Goal: Information Seeking & Learning: Learn about a topic

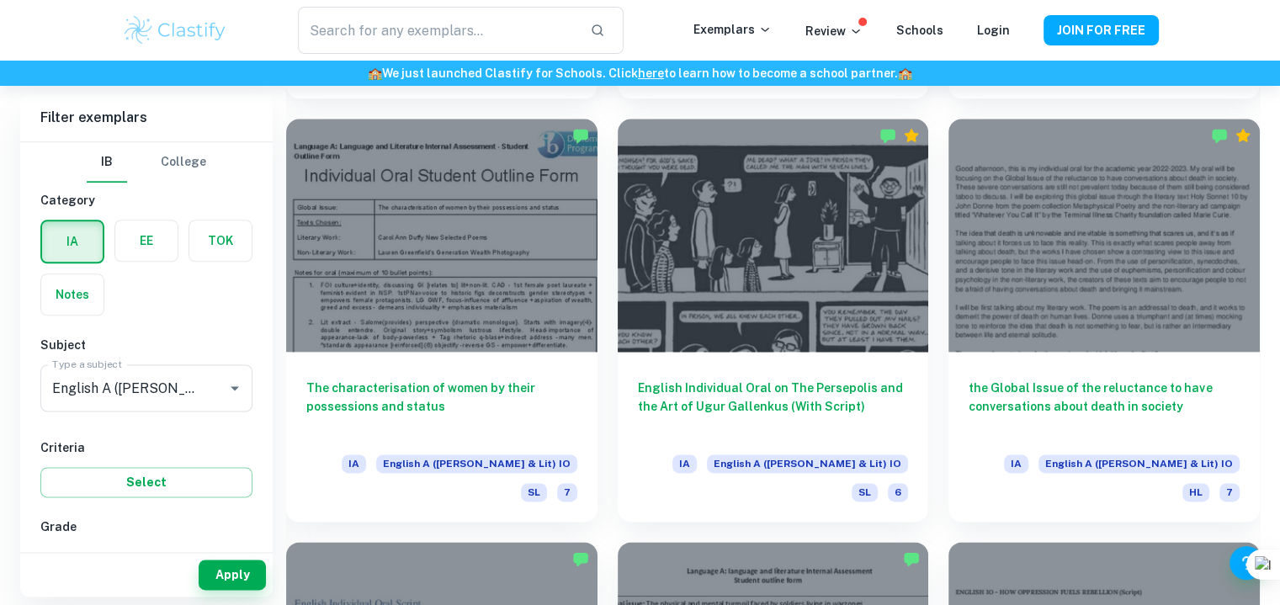
scroll to position [2058, 0]
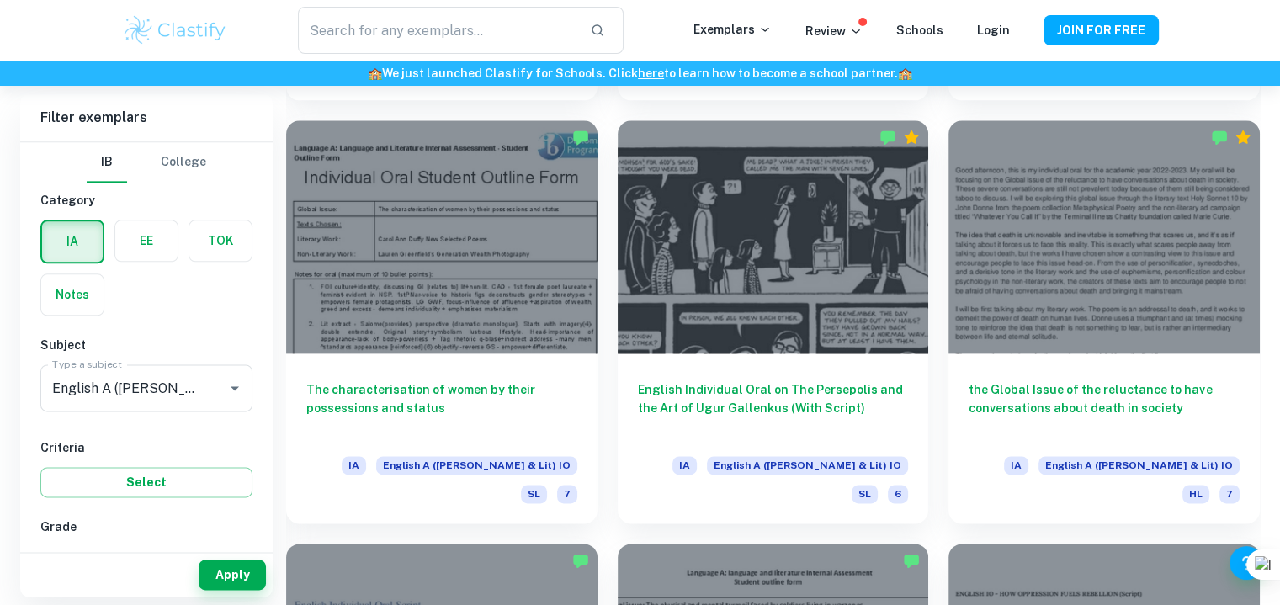
click at [1011, 380] on h6 "the Global Issue of the reluctance to have conversations about death in society" at bounding box center [1103, 408] width 271 height 56
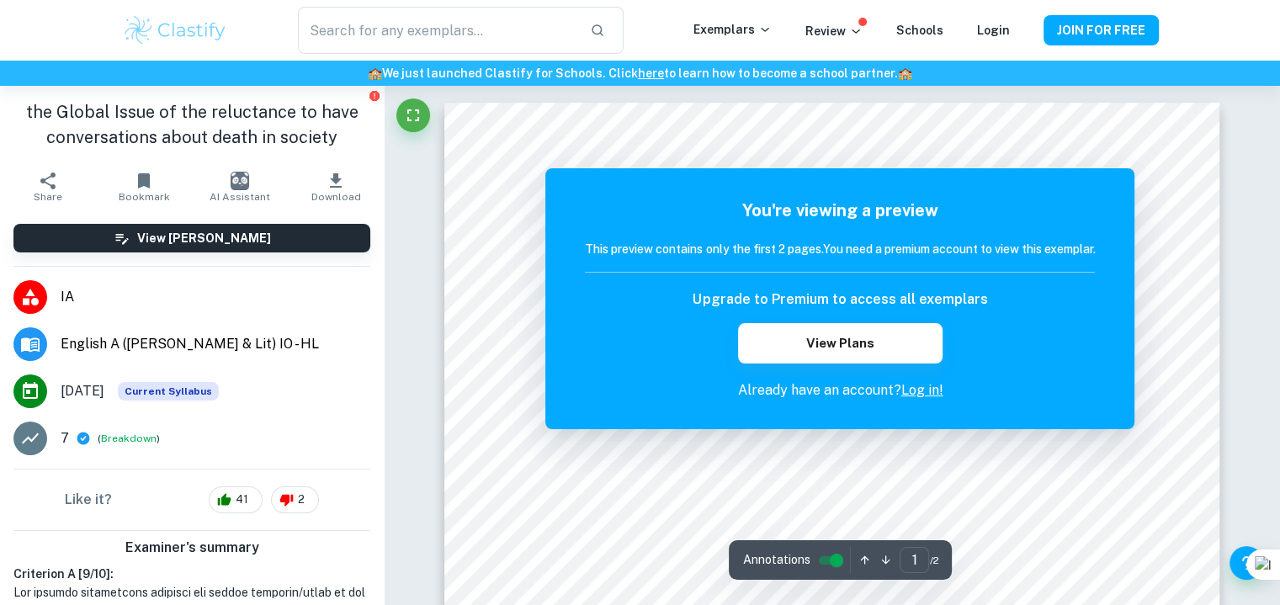
click at [916, 388] on link "Log in!" at bounding box center [921, 390] width 42 height 16
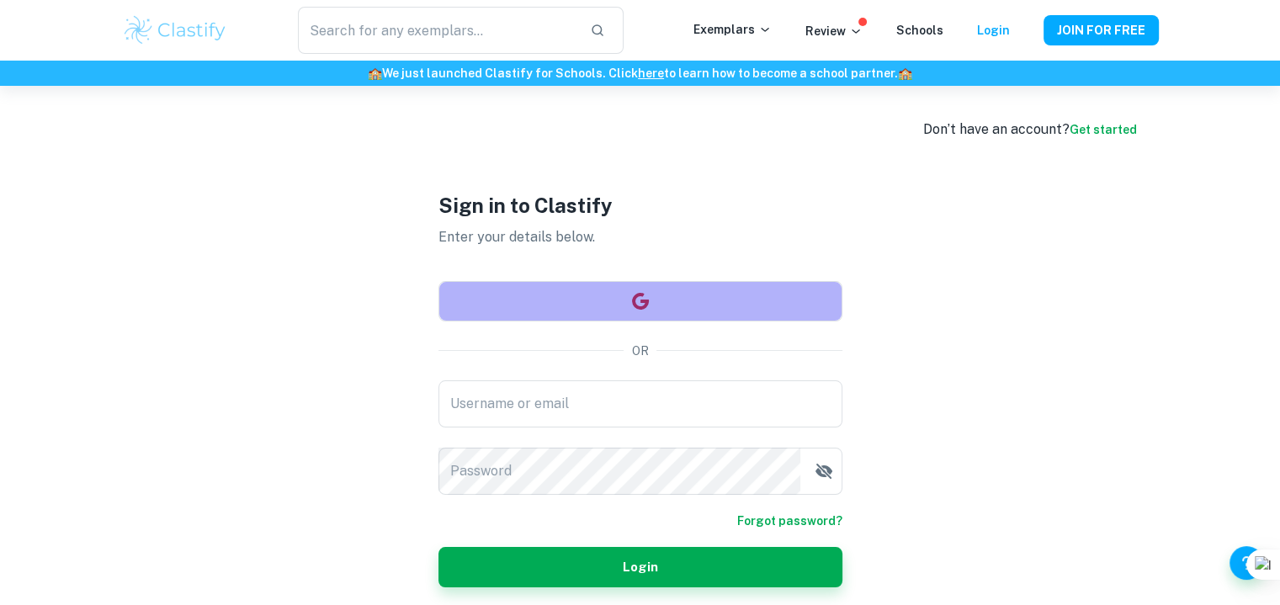
click at [681, 286] on button "button" at bounding box center [640, 301] width 404 height 40
